Goal: Find specific fact: Find contact information

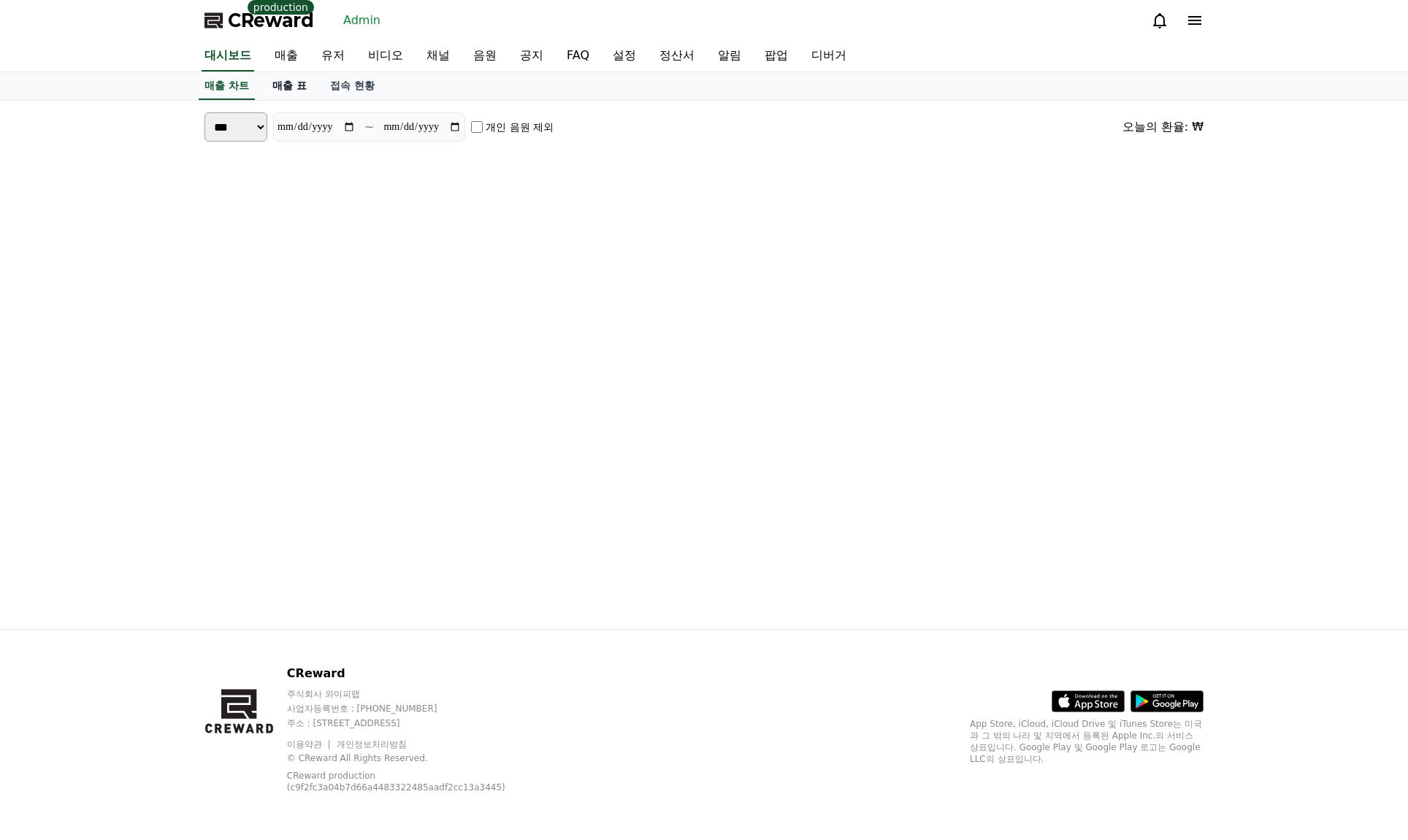
click at [325, 55] on link "유저" at bounding box center [332, 55] width 47 height 31
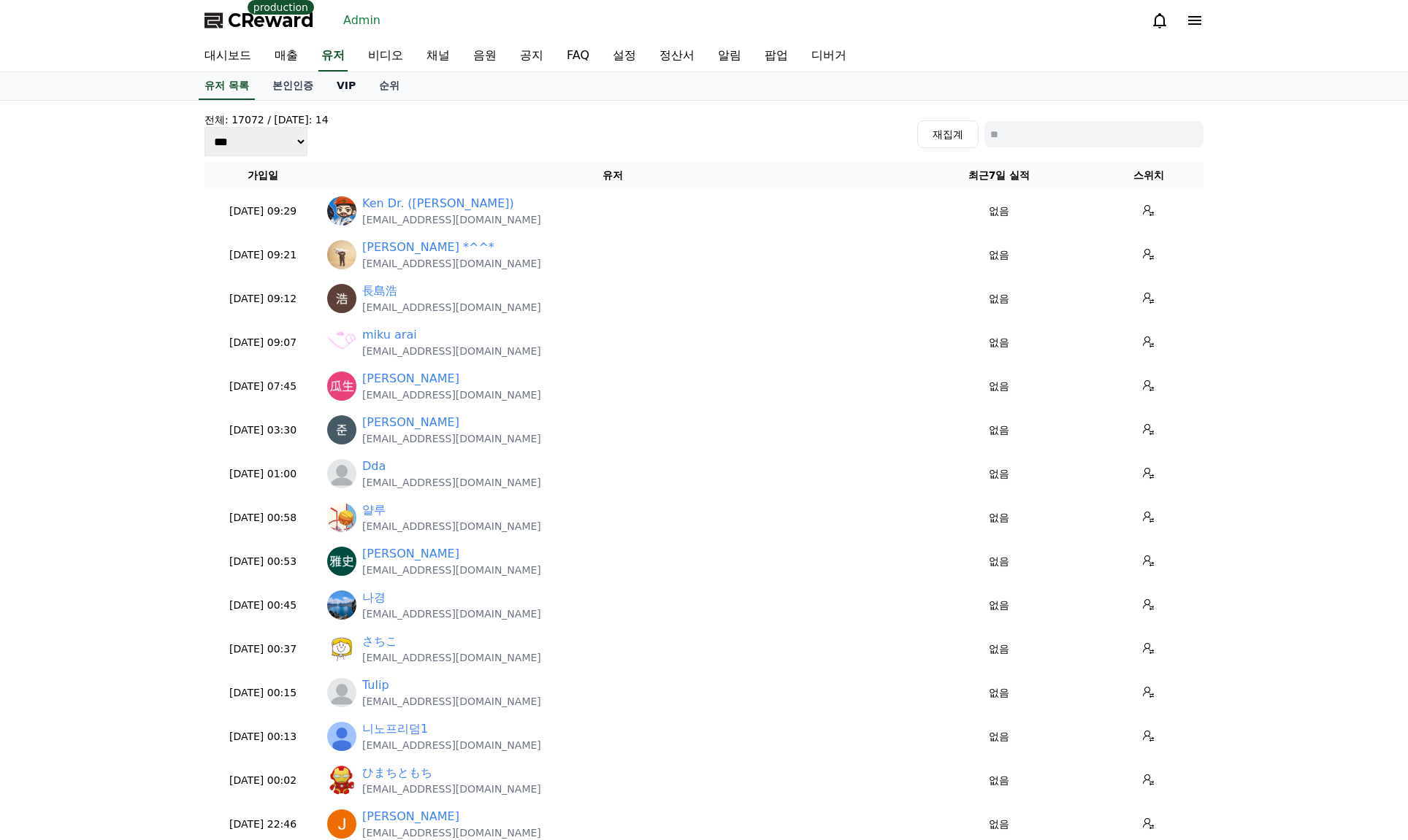
click at [338, 85] on link "VIP" at bounding box center [346, 86] width 43 height 28
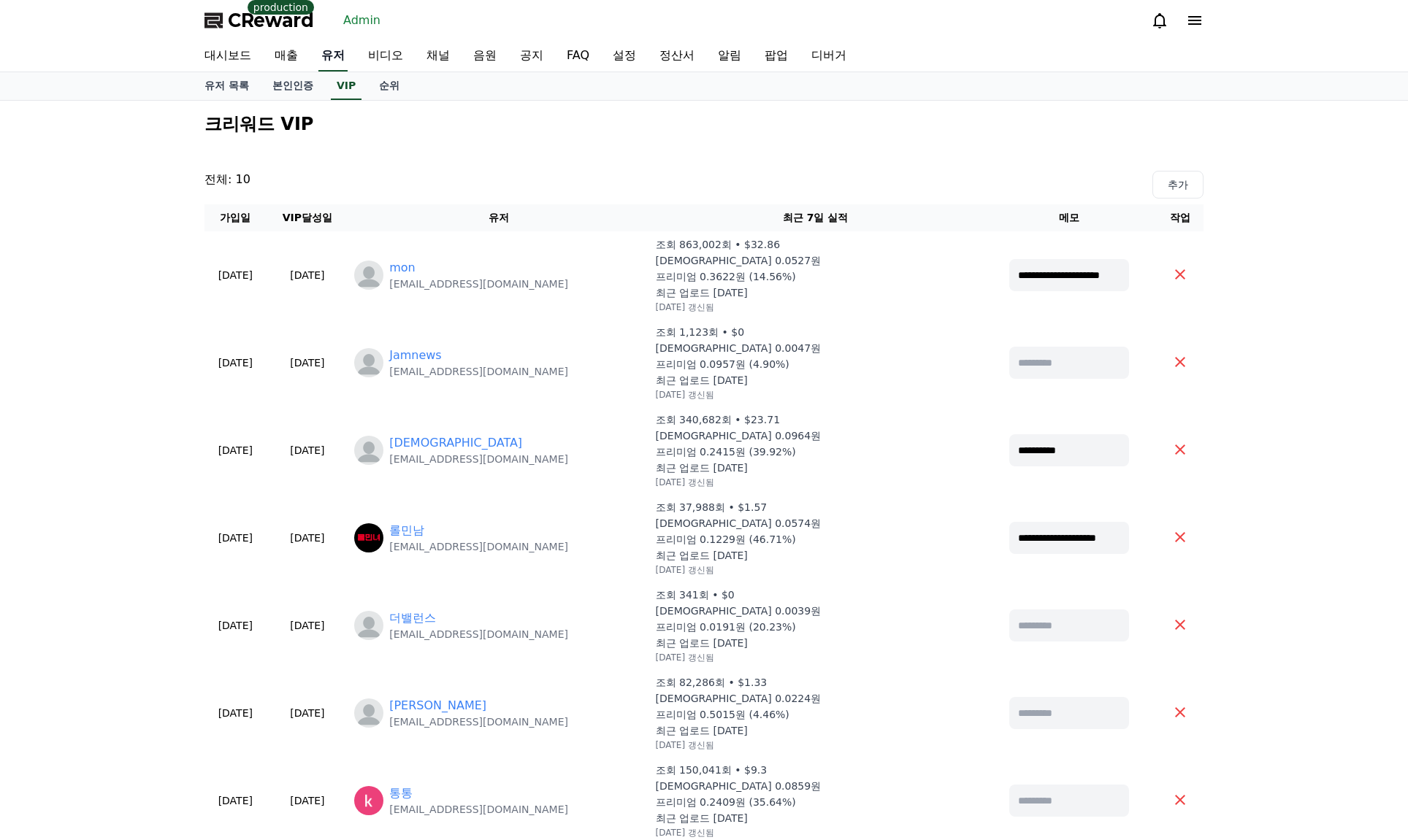
click at [342, 56] on link "유저" at bounding box center [332, 55] width 29 height 31
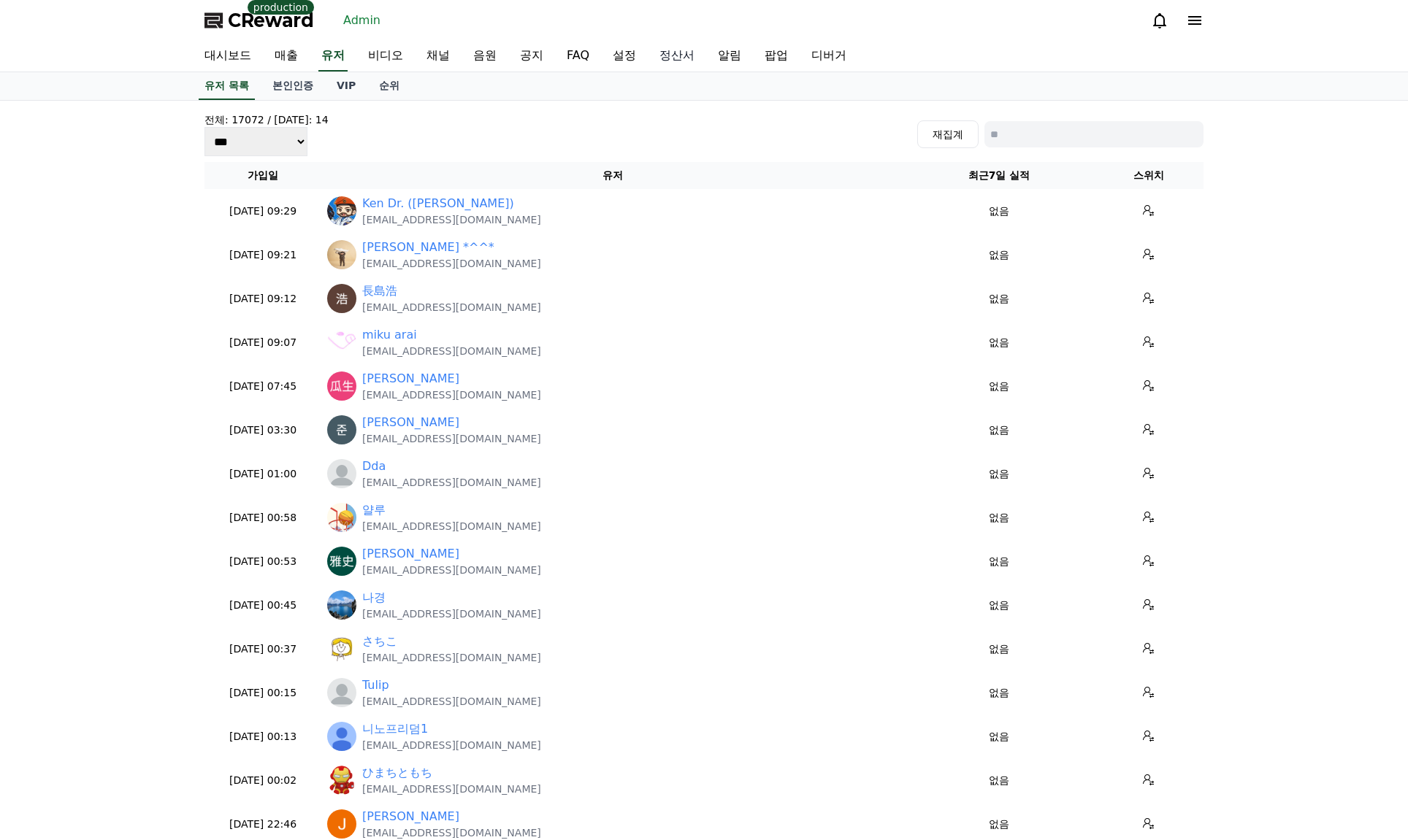
click at [664, 56] on link "정산서" at bounding box center [677, 55] width 58 height 31
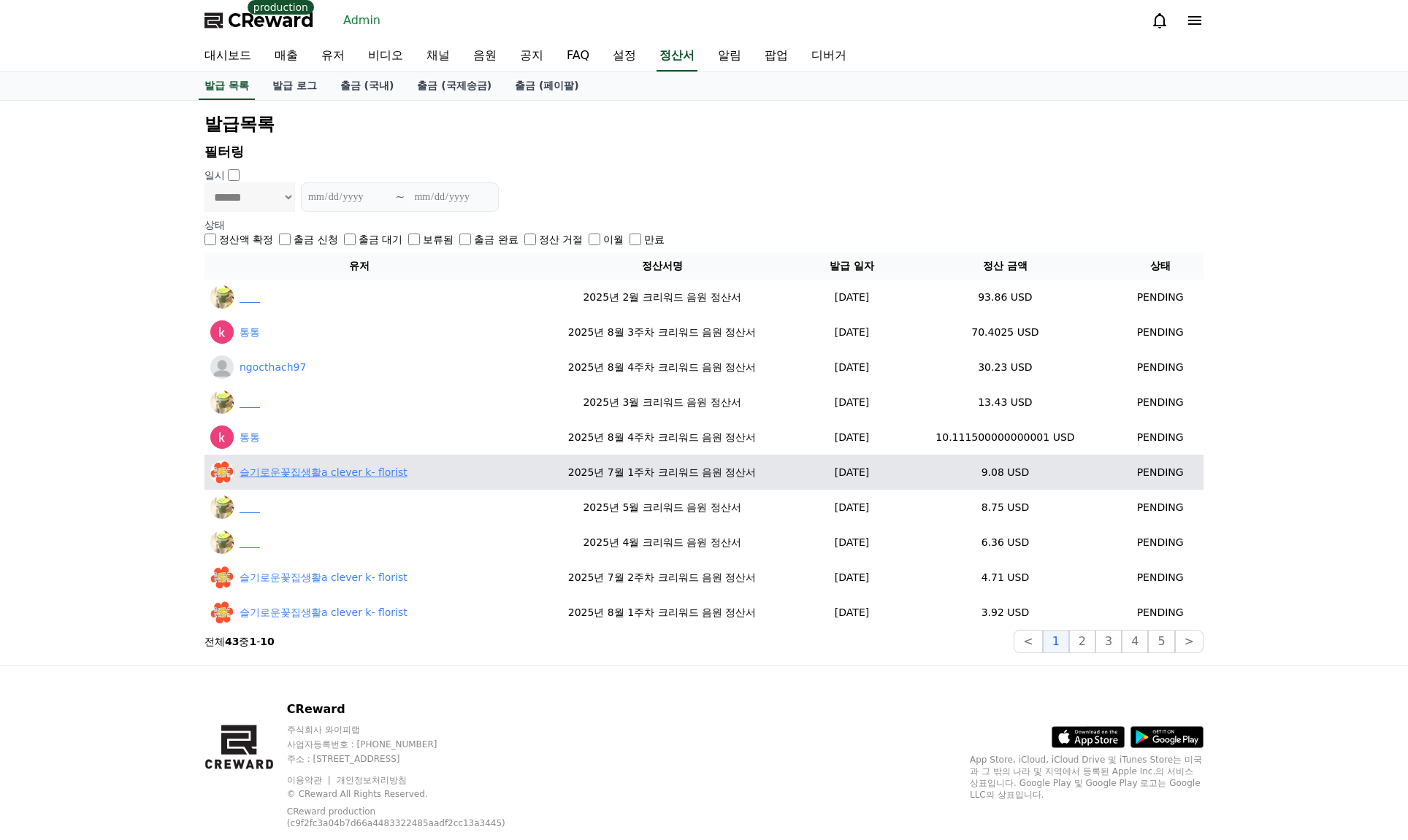
click at [274, 471] on link "슬기로운꽃집생활a clever k- florist" at bounding box center [323, 472] width 167 height 15
click at [258, 472] on link "슬기로운꽃집생활a clever k- florist" at bounding box center [323, 472] width 167 height 15
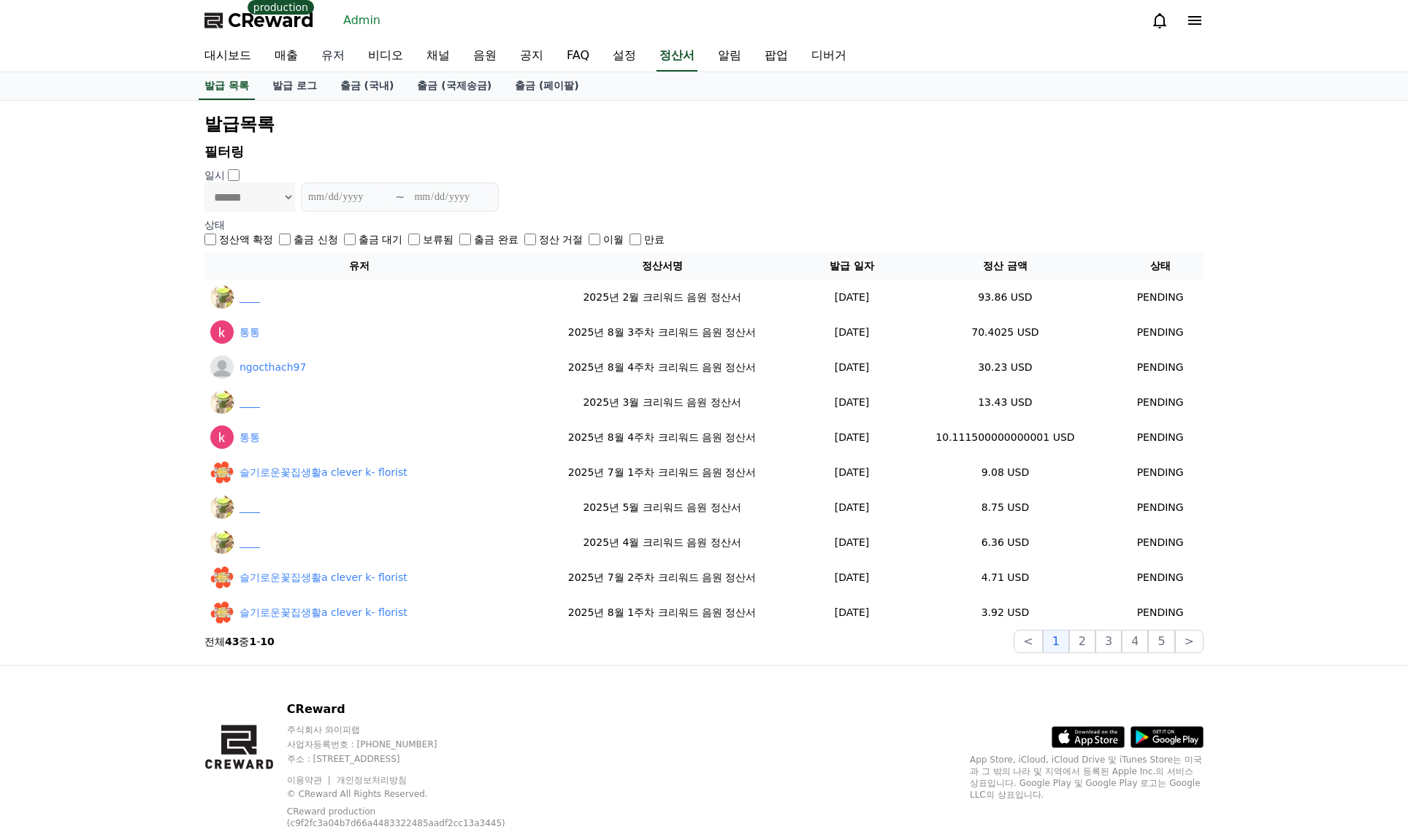
click at [337, 54] on link "유저" at bounding box center [332, 55] width 47 height 31
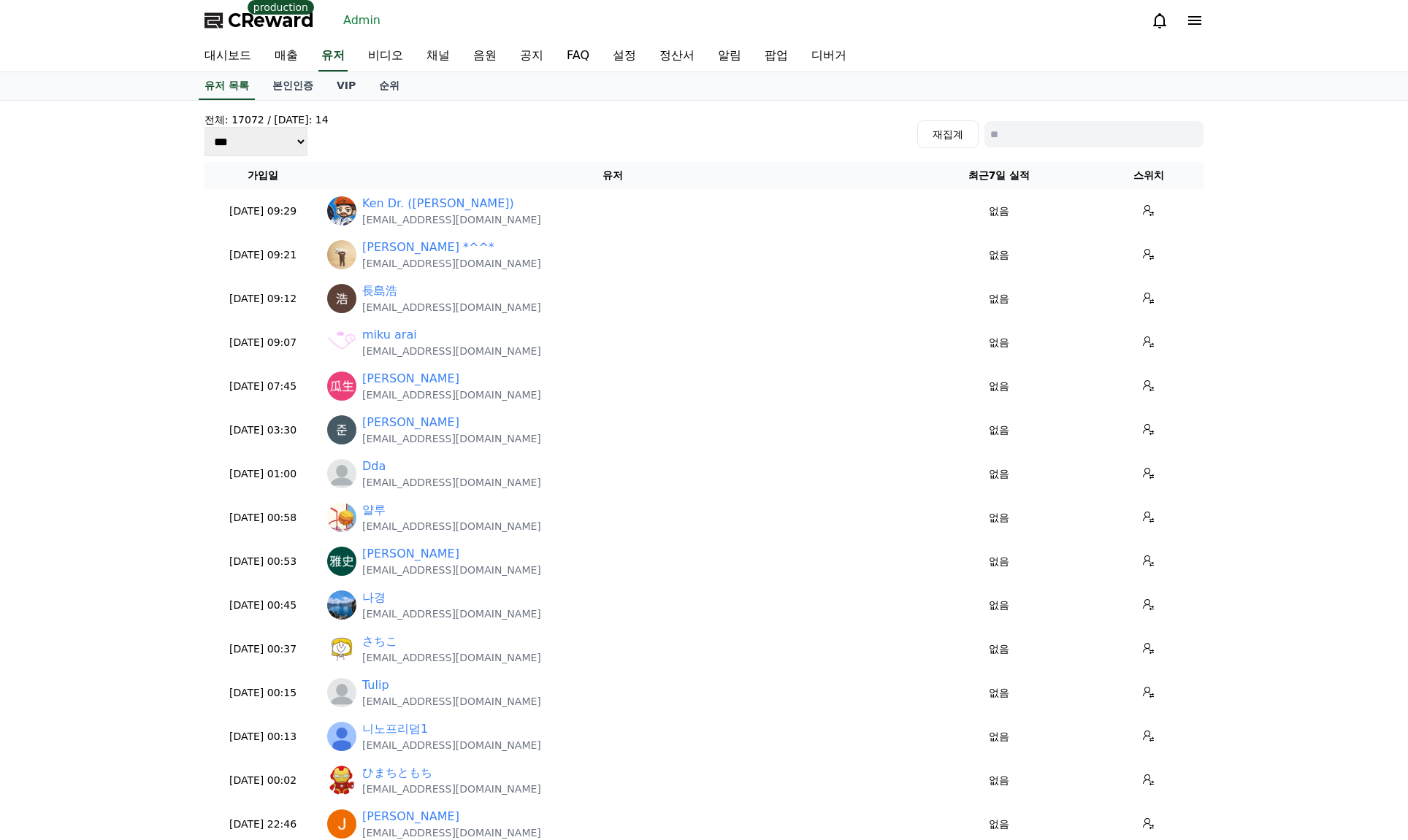
click at [1035, 127] on input at bounding box center [1093, 134] width 219 height 27
paste input "**********"
type input "**********"
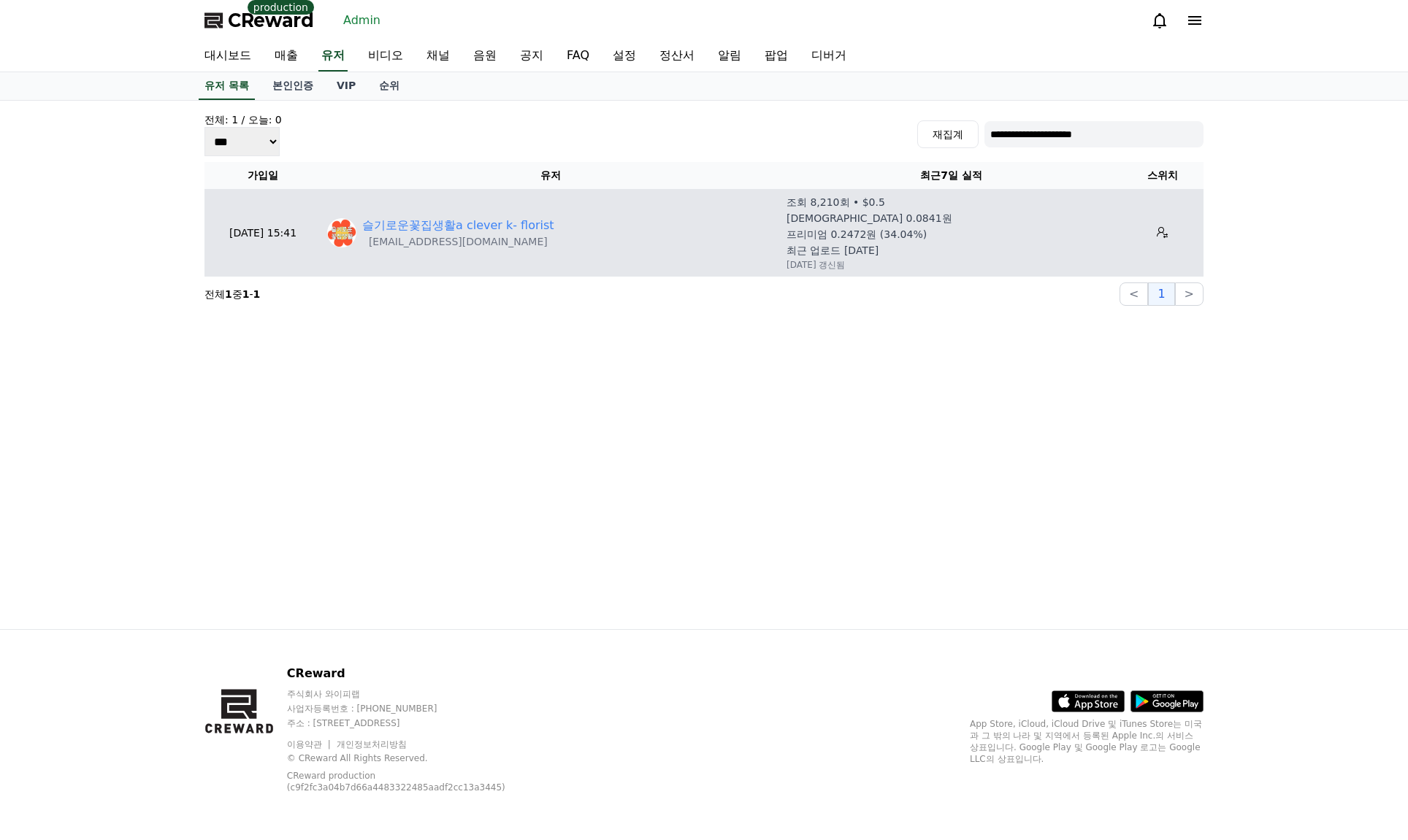
click at [1171, 241] on td at bounding box center [1162, 233] width 82 height 87
click at [1163, 229] on button at bounding box center [1162, 233] width 24 height 24
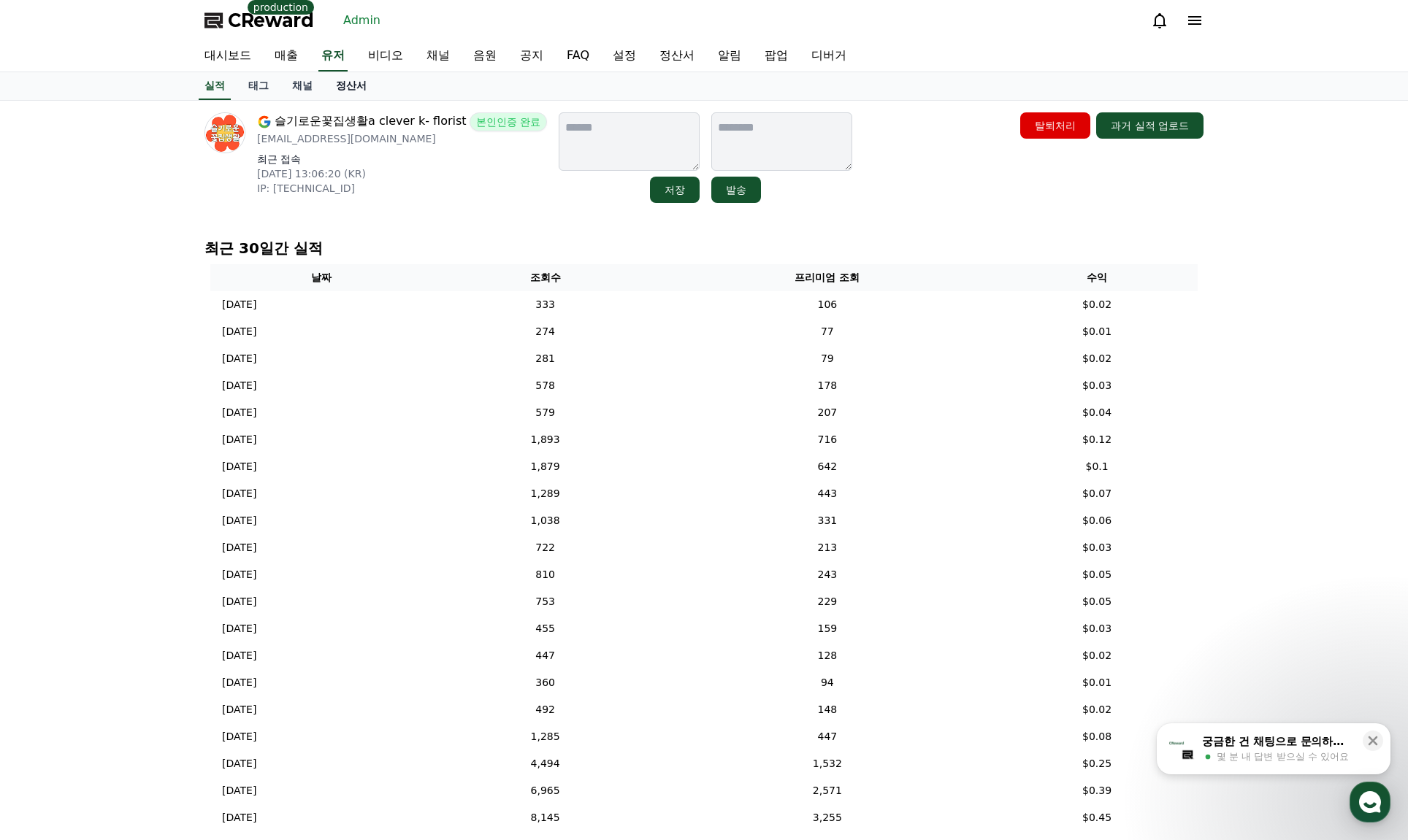
click at [345, 87] on link "정산서" at bounding box center [351, 86] width 54 height 28
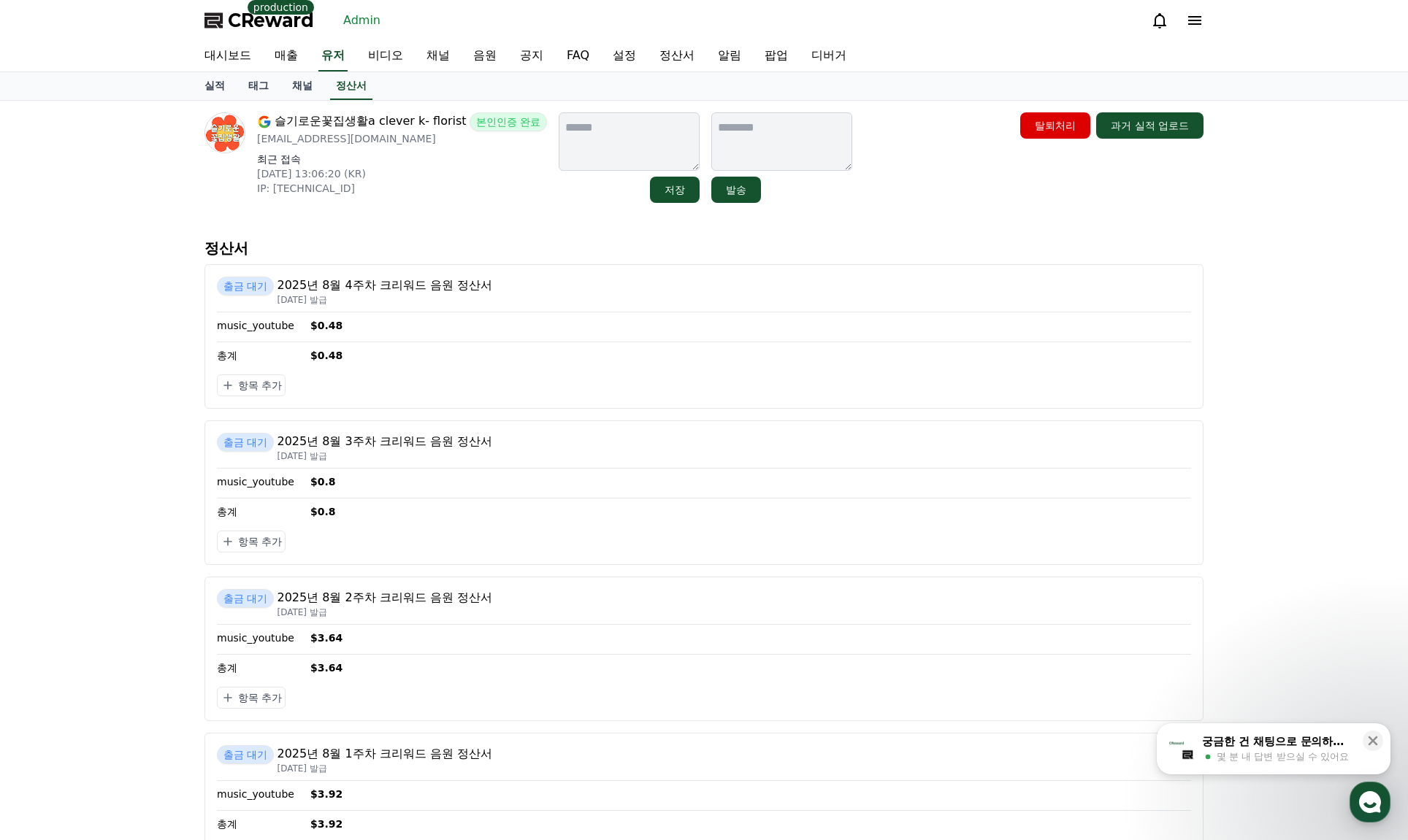
click at [442, 201] on div "슬기로운꽃집생활a clever k- florist 본인인증 완료 mirageflower@naver.com 최근 접속 2025-08-02 13:…" at bounding box center [401, 157] width 290 height 90
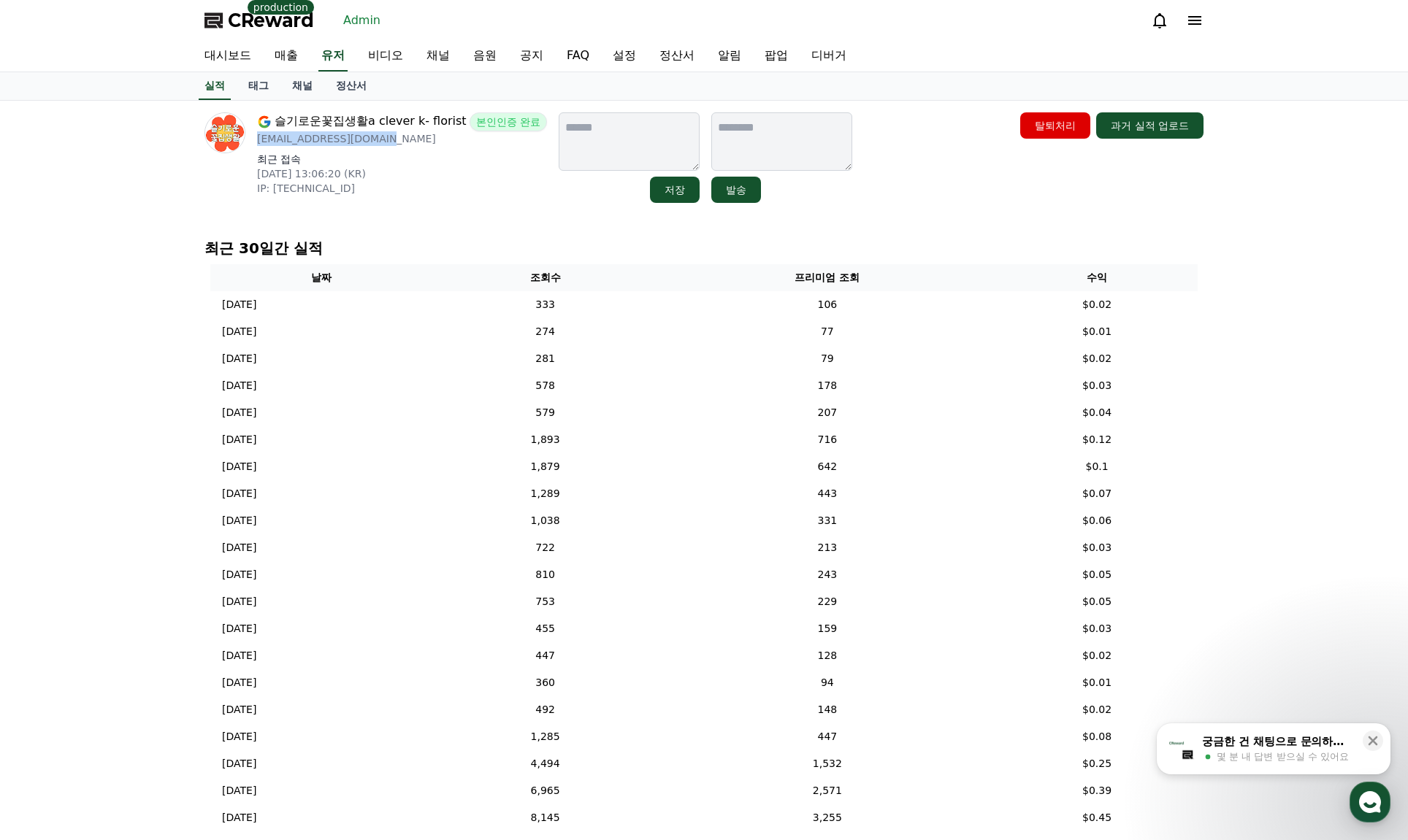
drag, startPoint x: 254, startPoint y: 140, endPoint x: 382, endPoint y: 144, distance: 128.1
click at [382, 144] on div "슬기로운꽃집생활a clever k- florist 본인인증 완료 mirageflower@naver.com 최근 접속 2025-08-02 13:…" at bounding box center [376, 157] width 343 height 90
copy p "[EMAIL_ADDRESS][DOMAIN_NAME]"
click at [466, 181] on p "IP: 49.164.47.166" at bounding box center [401, 188] width 290 height 15
